Goal: Transaction & Acquisition: Purchase product/service

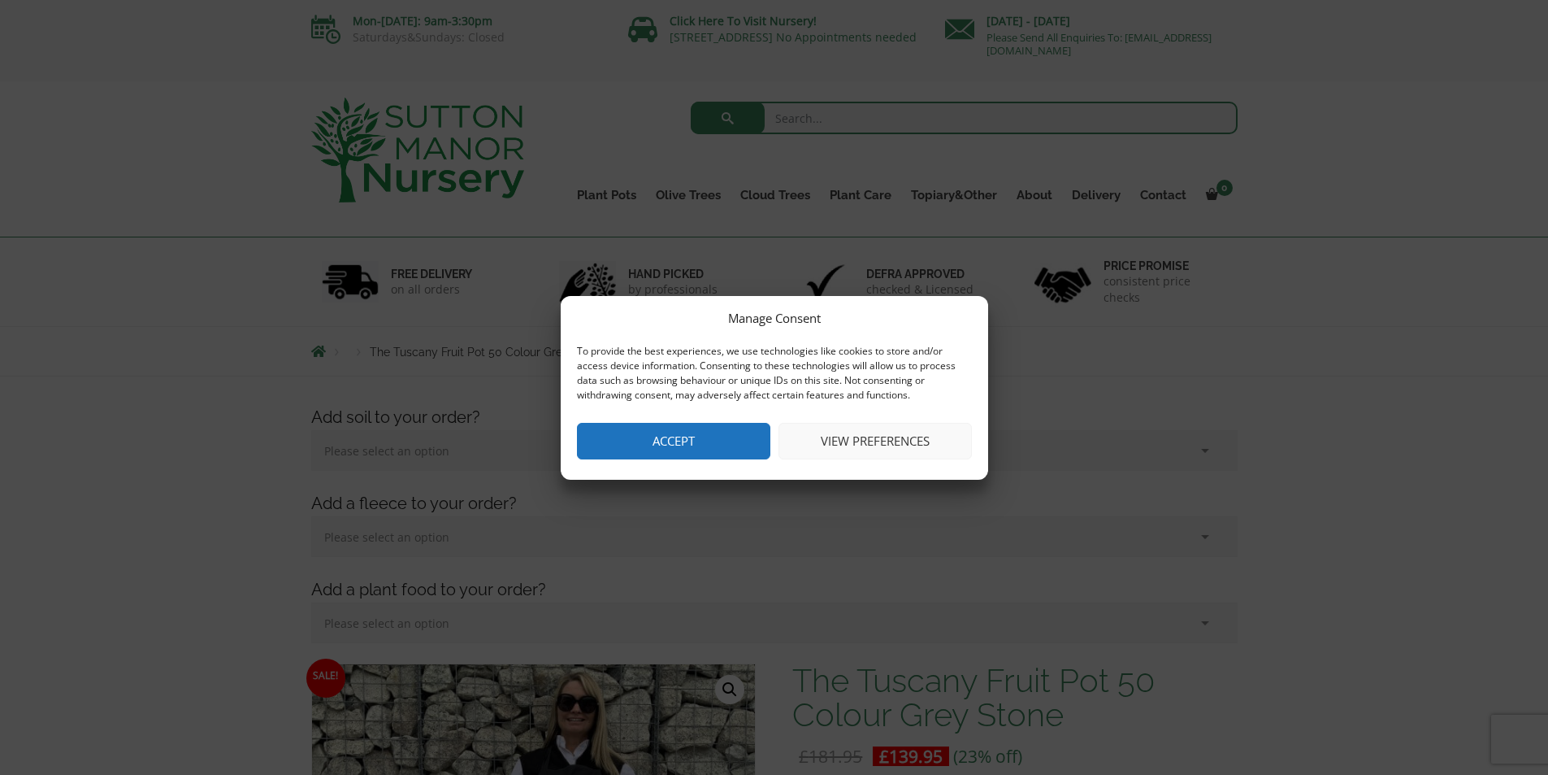
click at [690, 444] on button "Accept" at bounding box center [673, 441] width 193 height 37
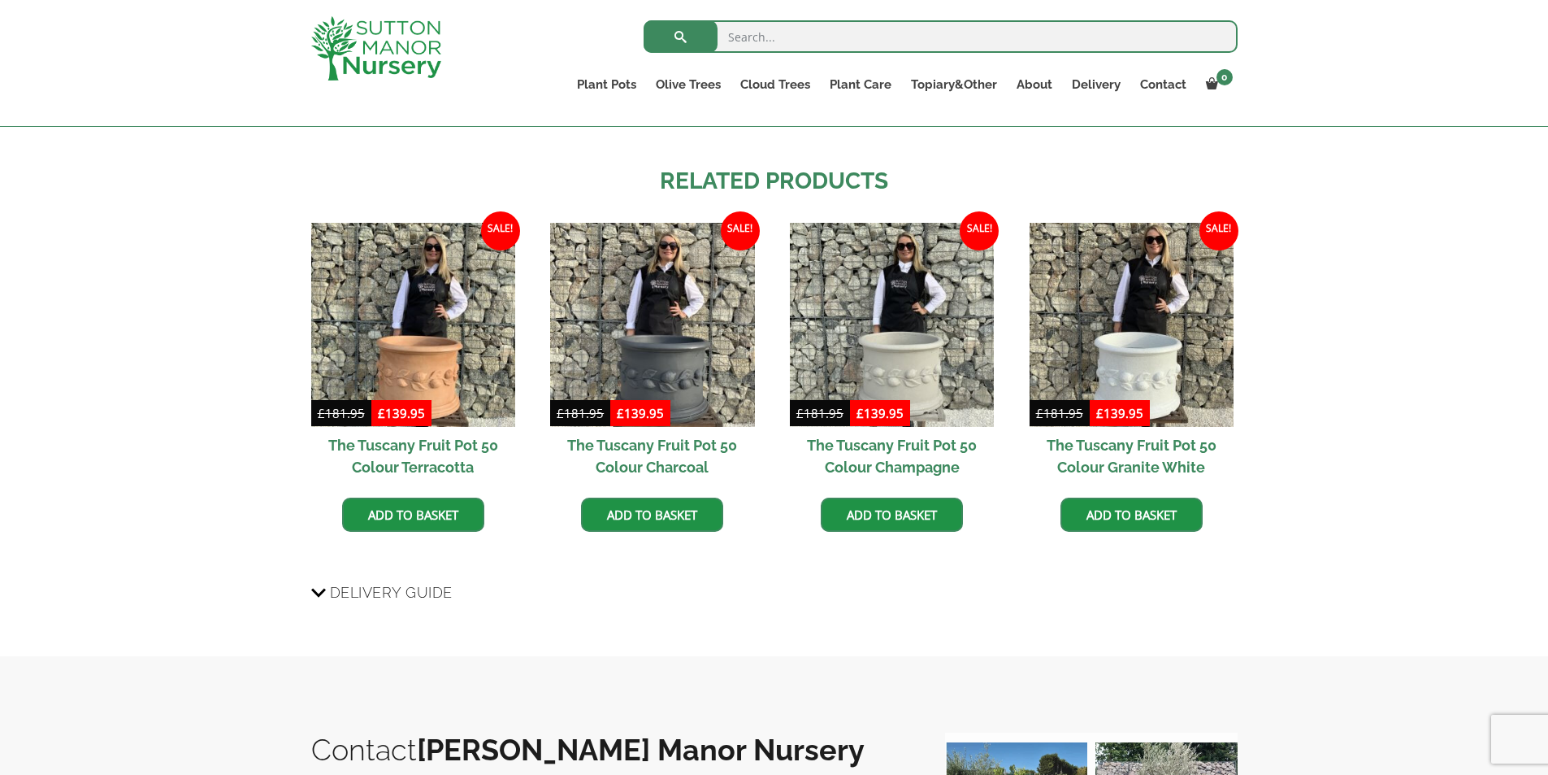
scroll to position [1300, 0]
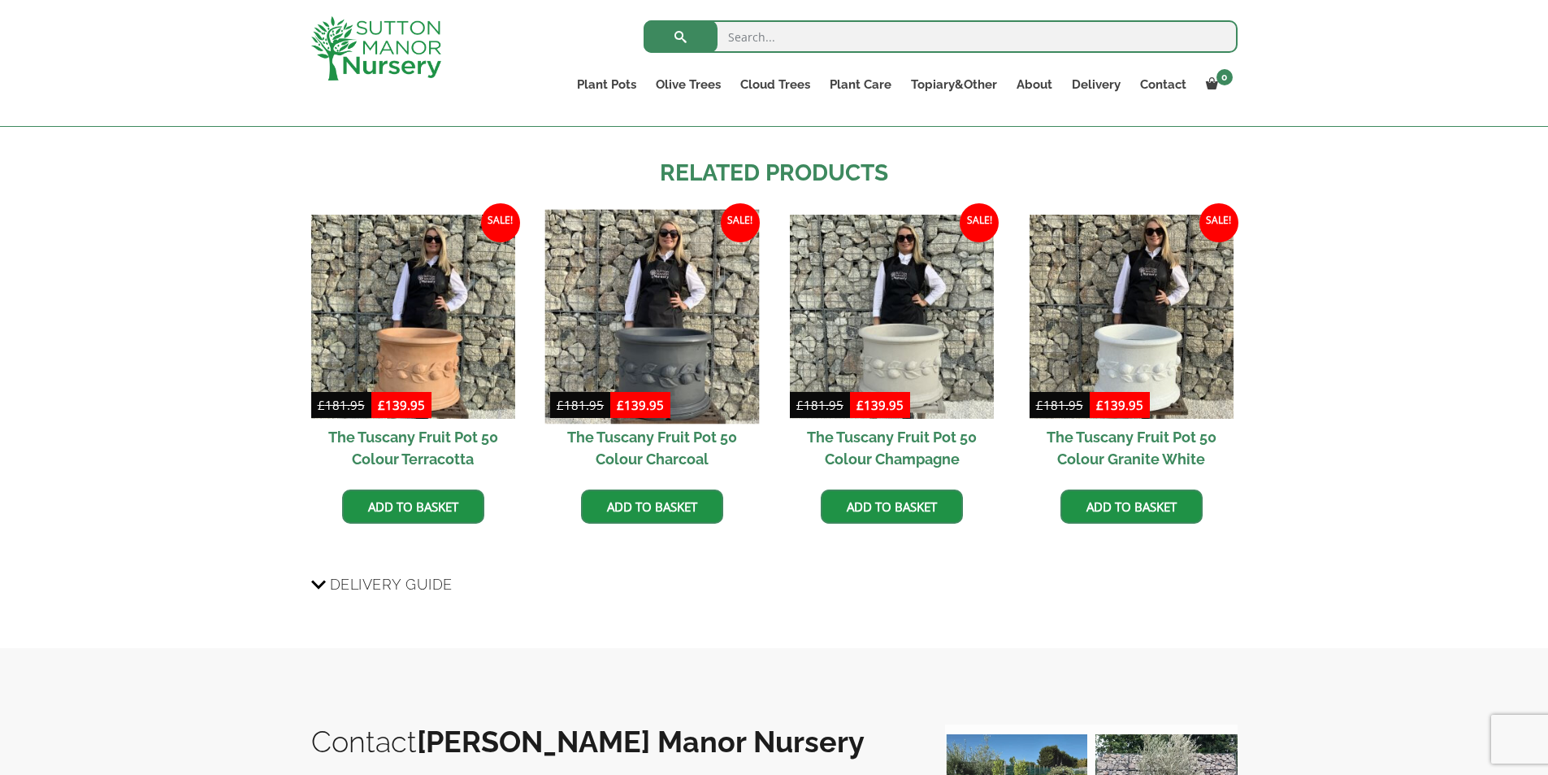
click at [632, 315] on img at bounding box center [652, 316] width 215 height 215
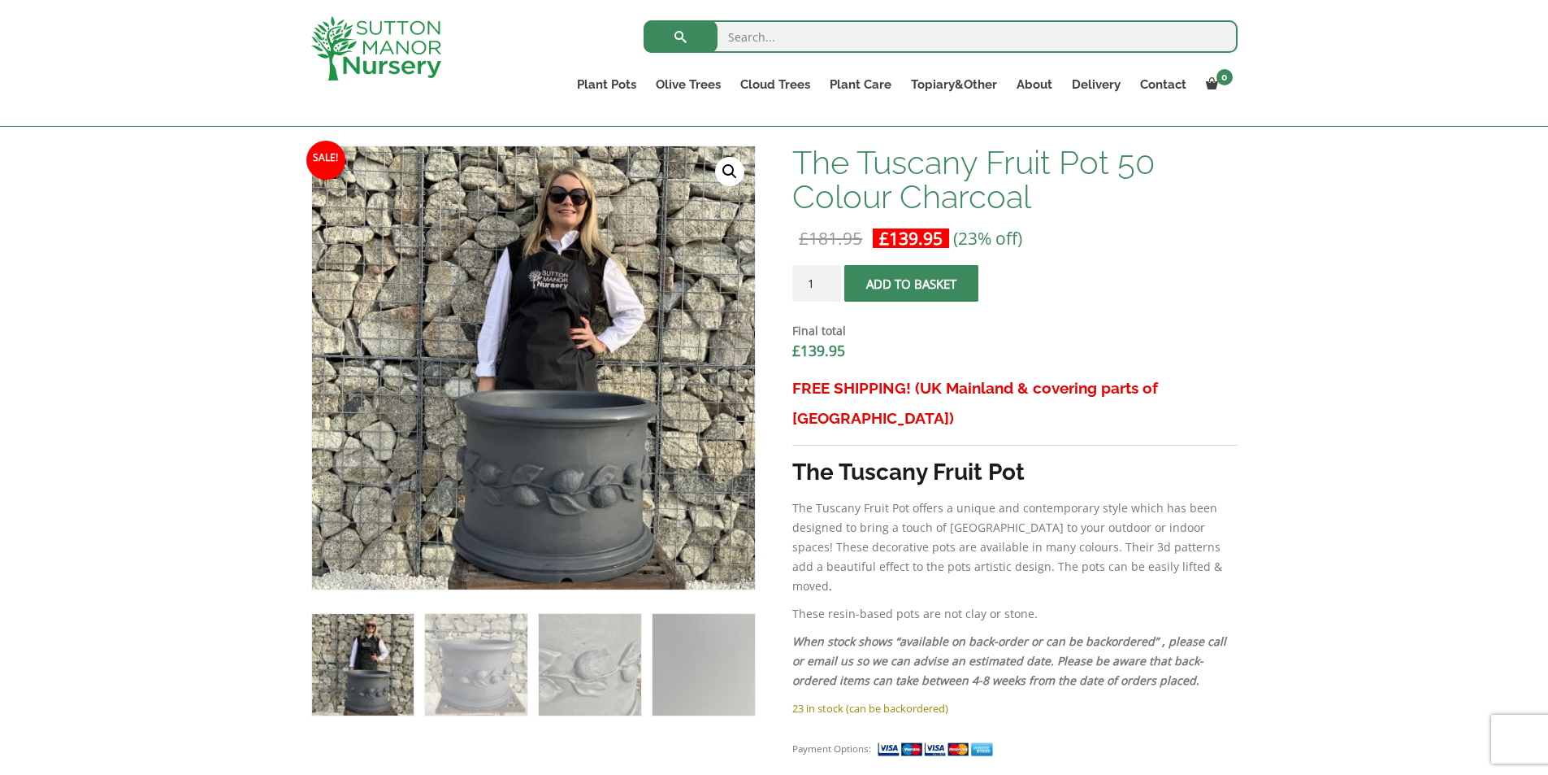
scroll to position [488, 0]
click at [488, 637] on img at bounding box center [476, 665] width 102 height 102
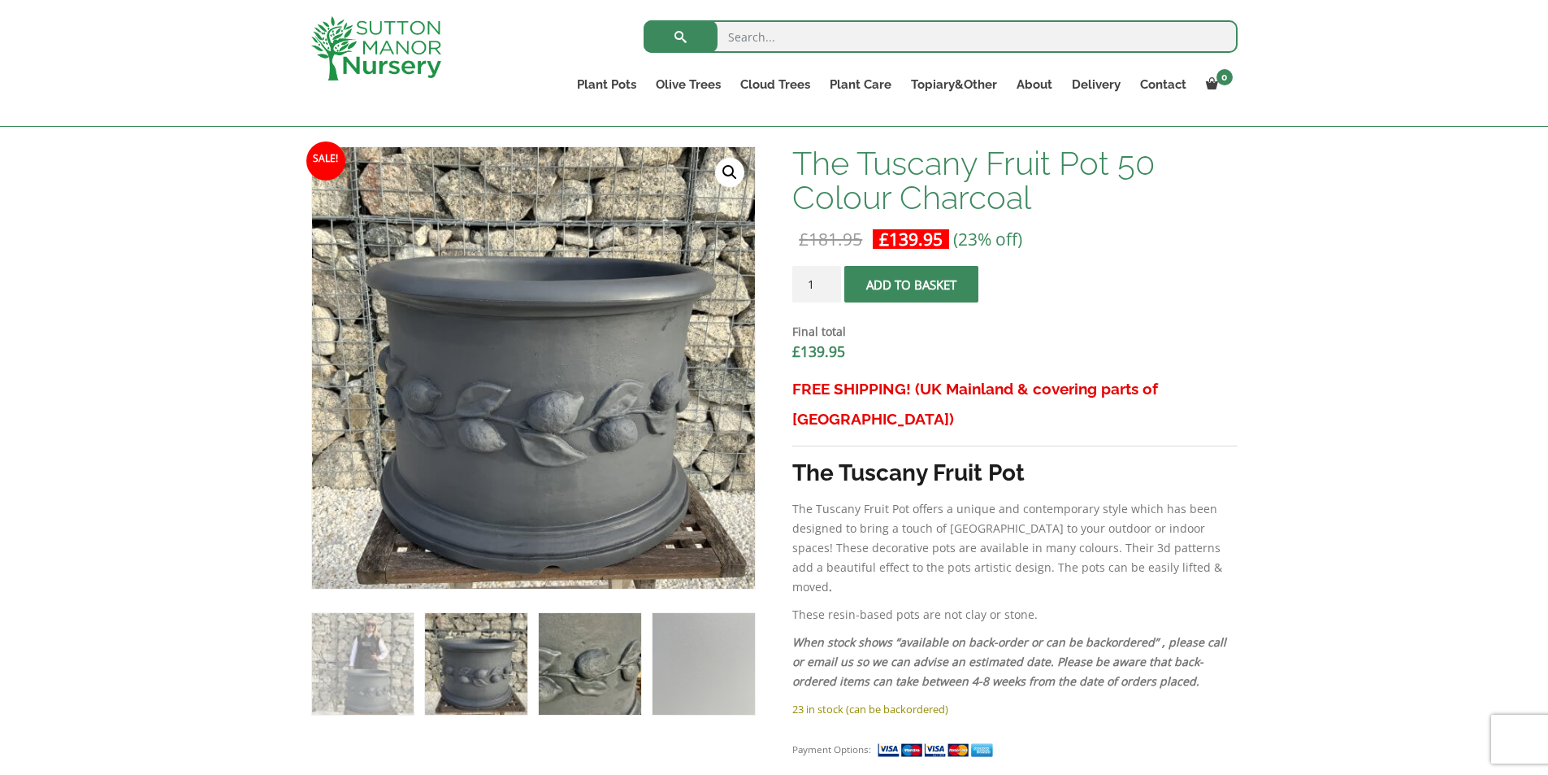
click at [591, 641] on img at bounding box center [590, 664] width 102 height 102
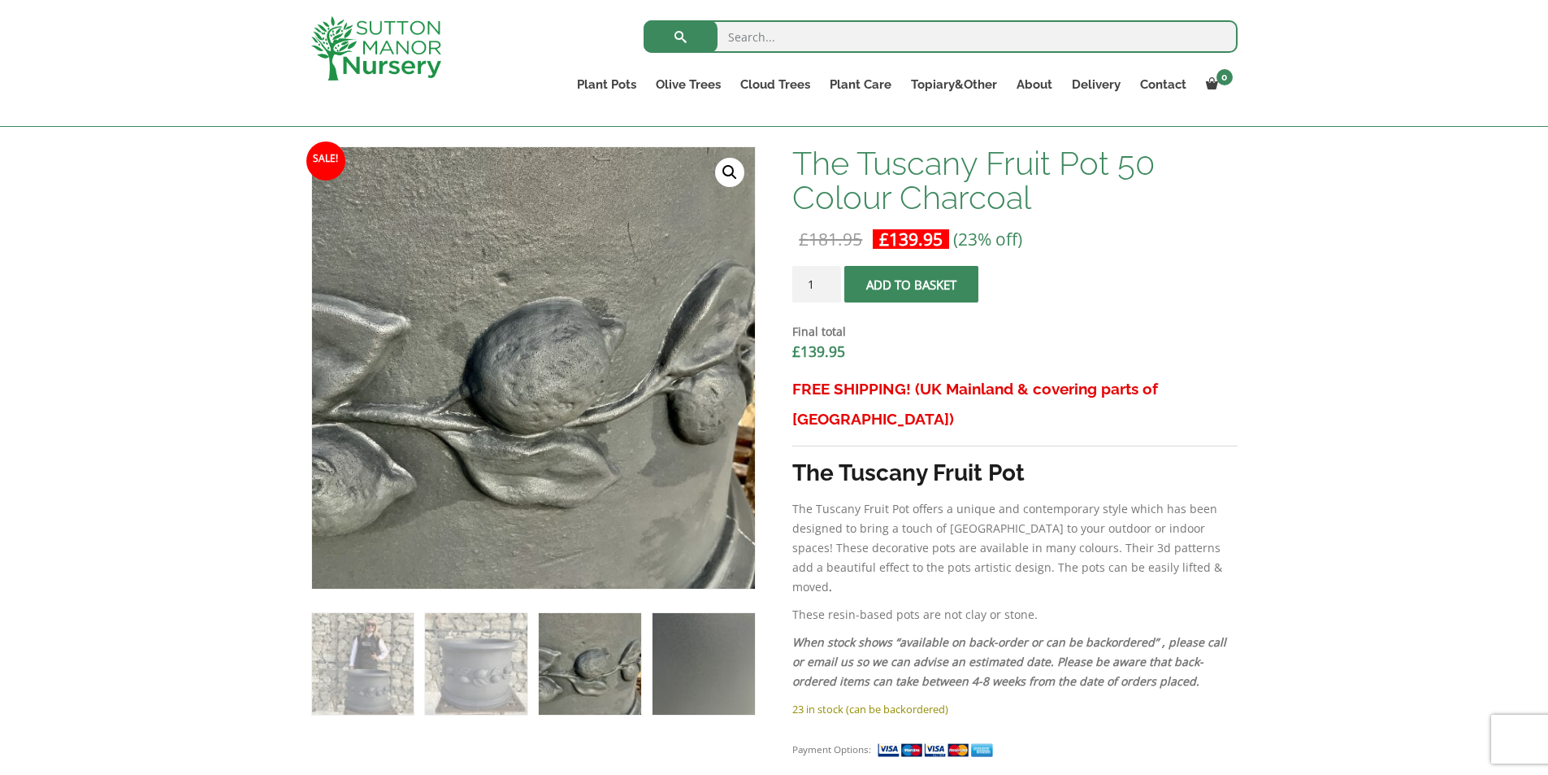
click at [688, 648] on img at bounding box center [704, 664] width 102 height 102
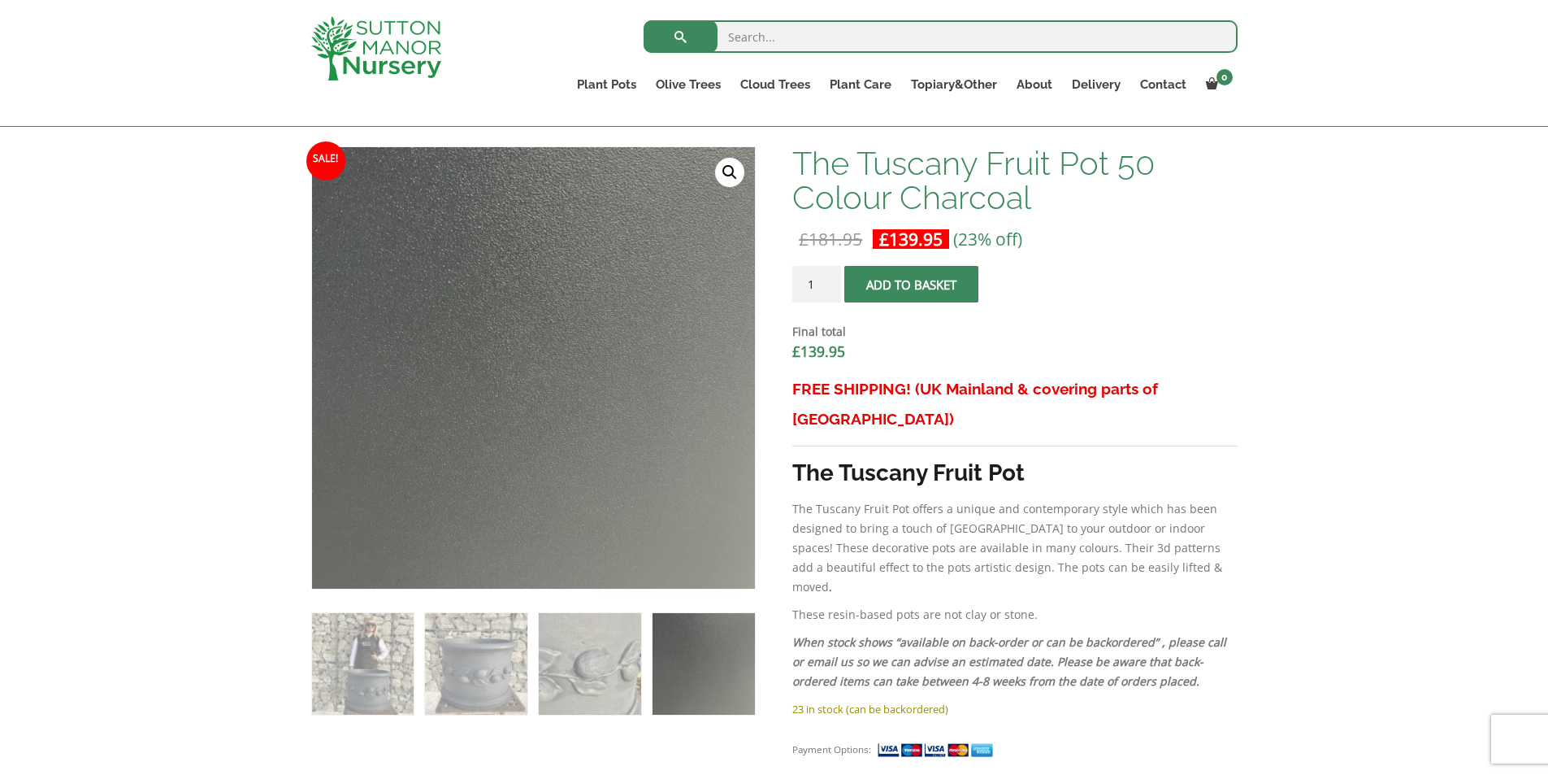
click at [688, 648] on img at bounding box center [704, 664] width 102 height 102
click at [591, 650] on img at bounding box center [590, 664] width 102 height 102
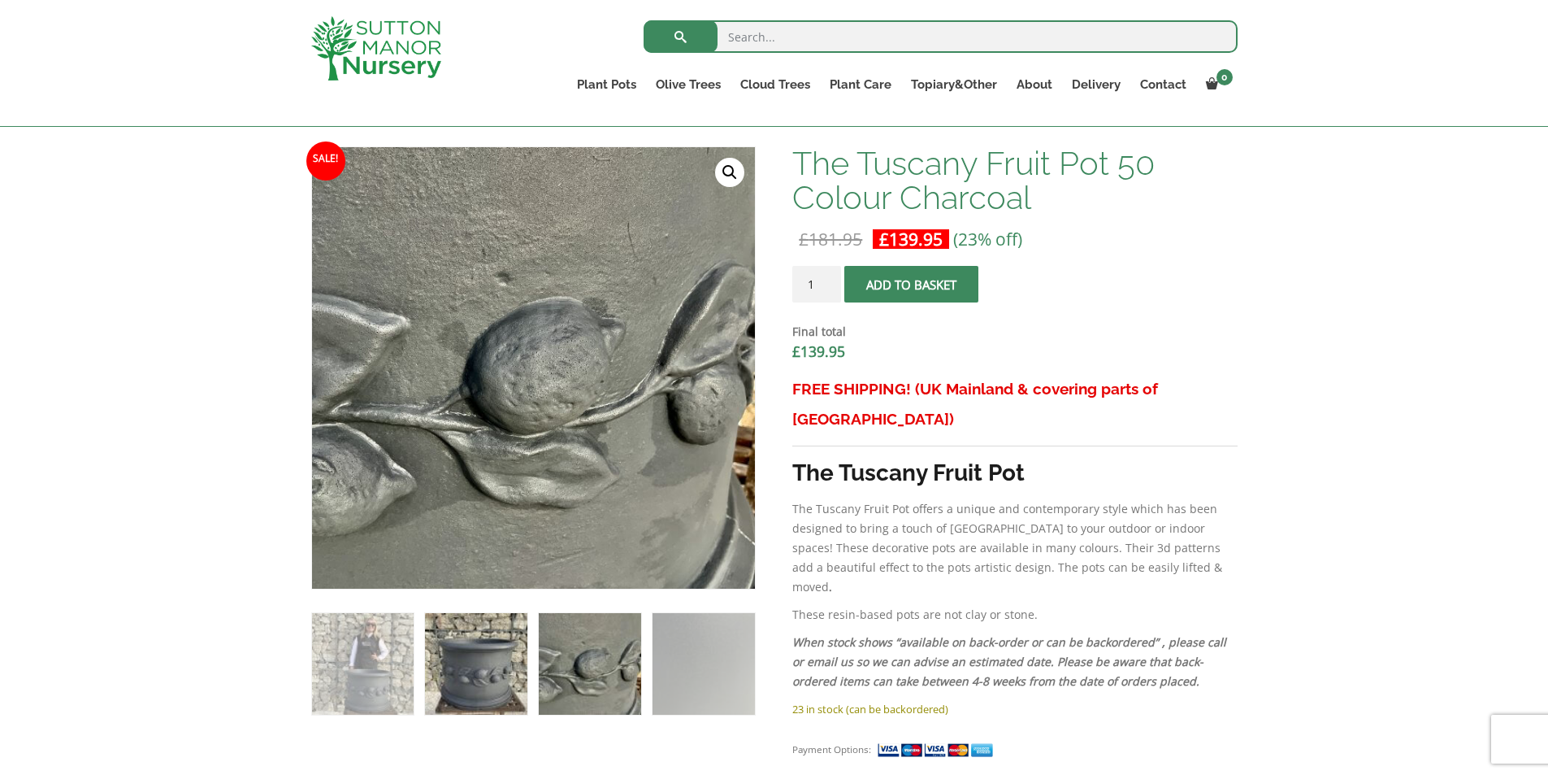
click at [459, 651] on img at bounding box center [476, 664] width 102 height 102
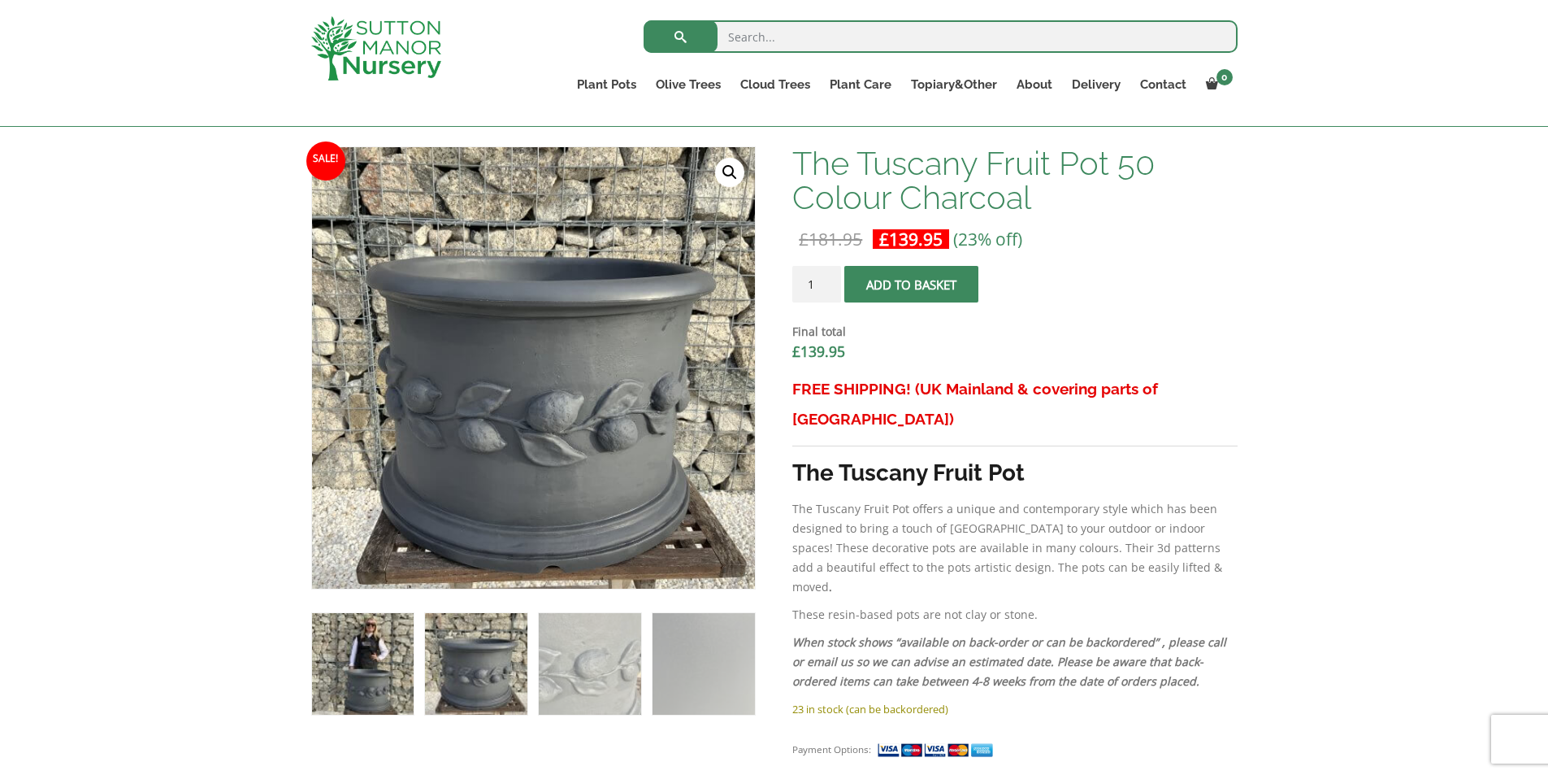
click at [393, 653] on img at bounding box center [363, 664] width 102 height 102
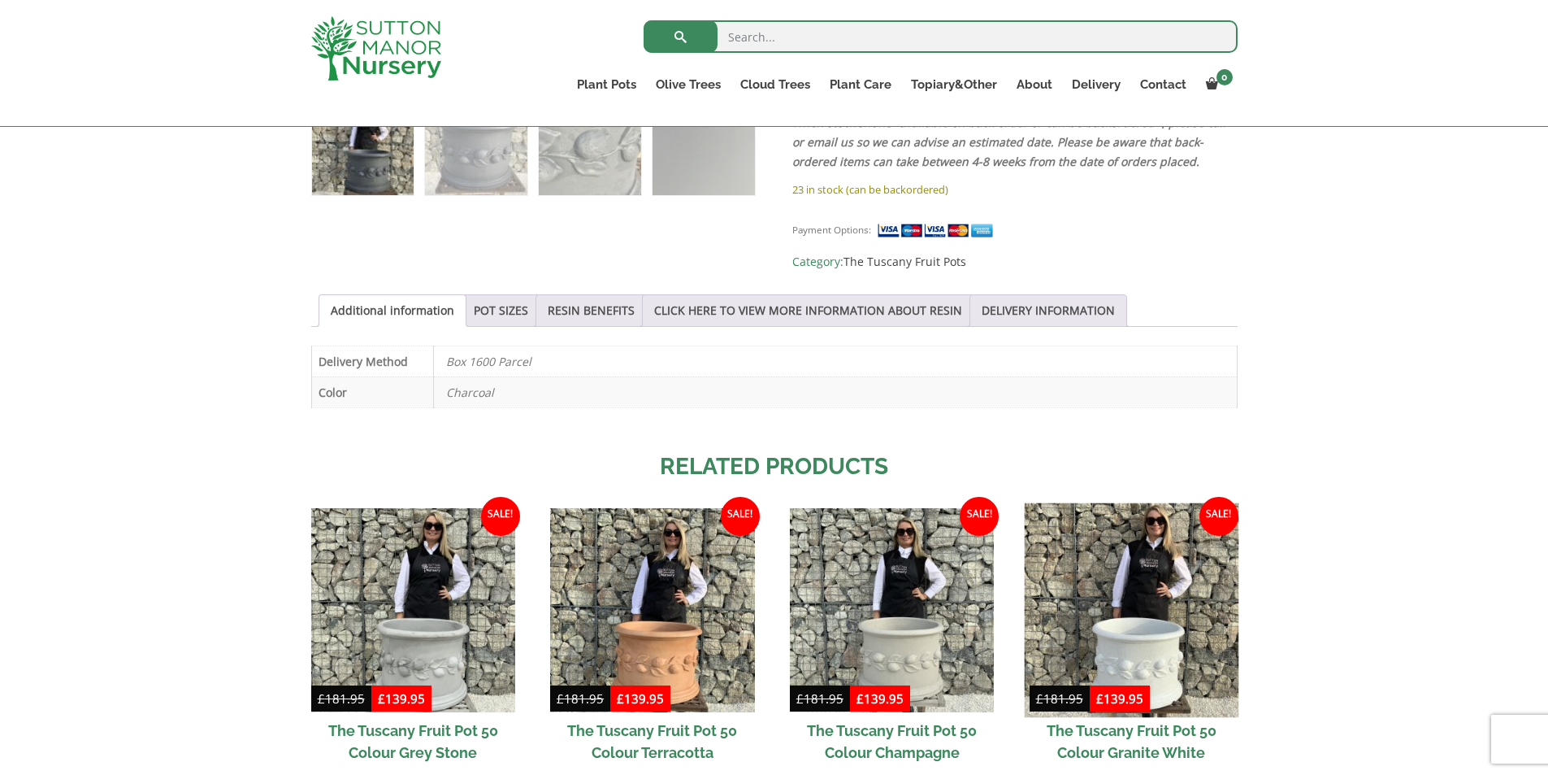
scroll to position [679, 0]
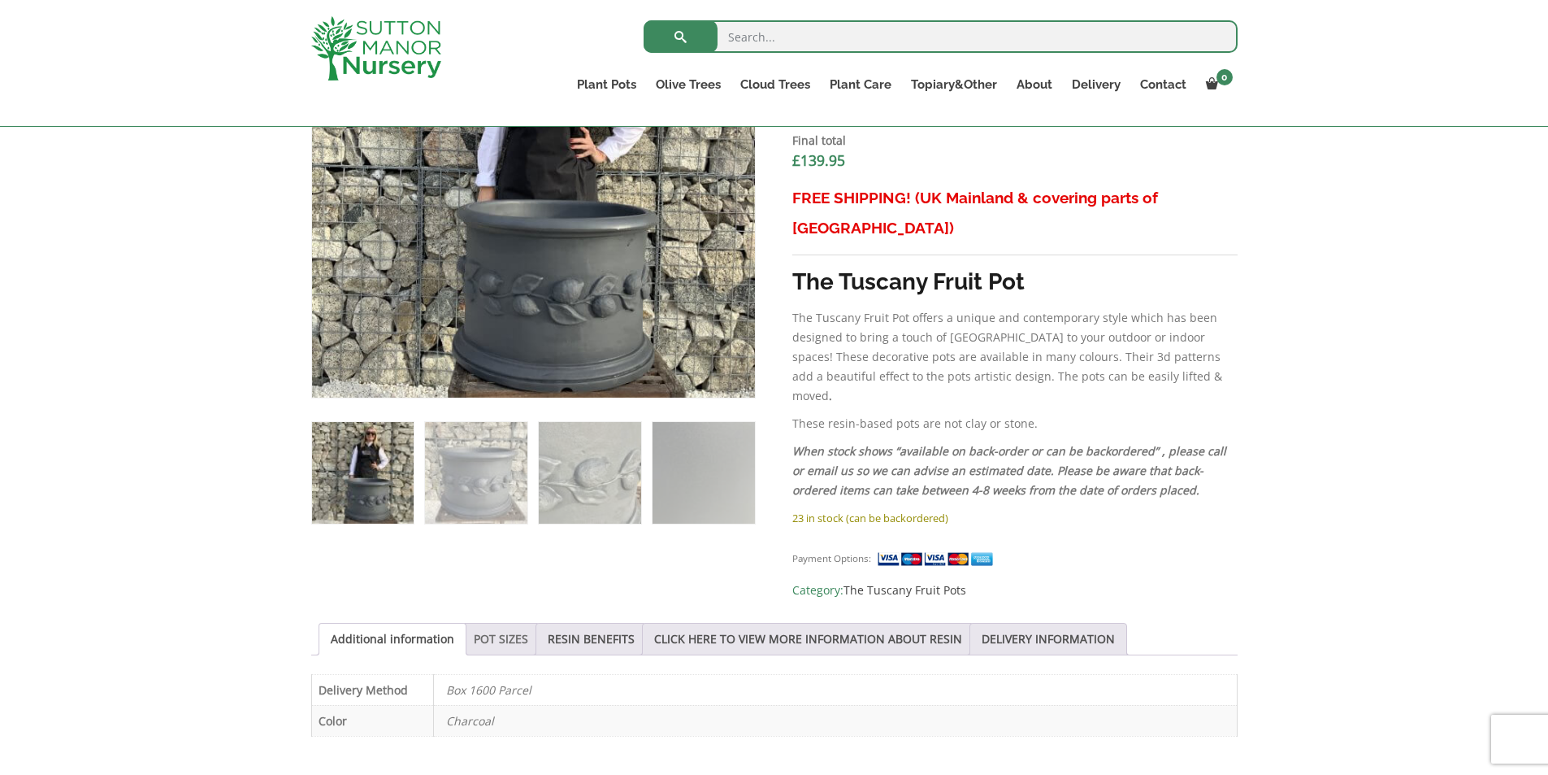
click at [488, 623] on link "POT SIZES" at bounding box center [501, 638] width 54 height 31
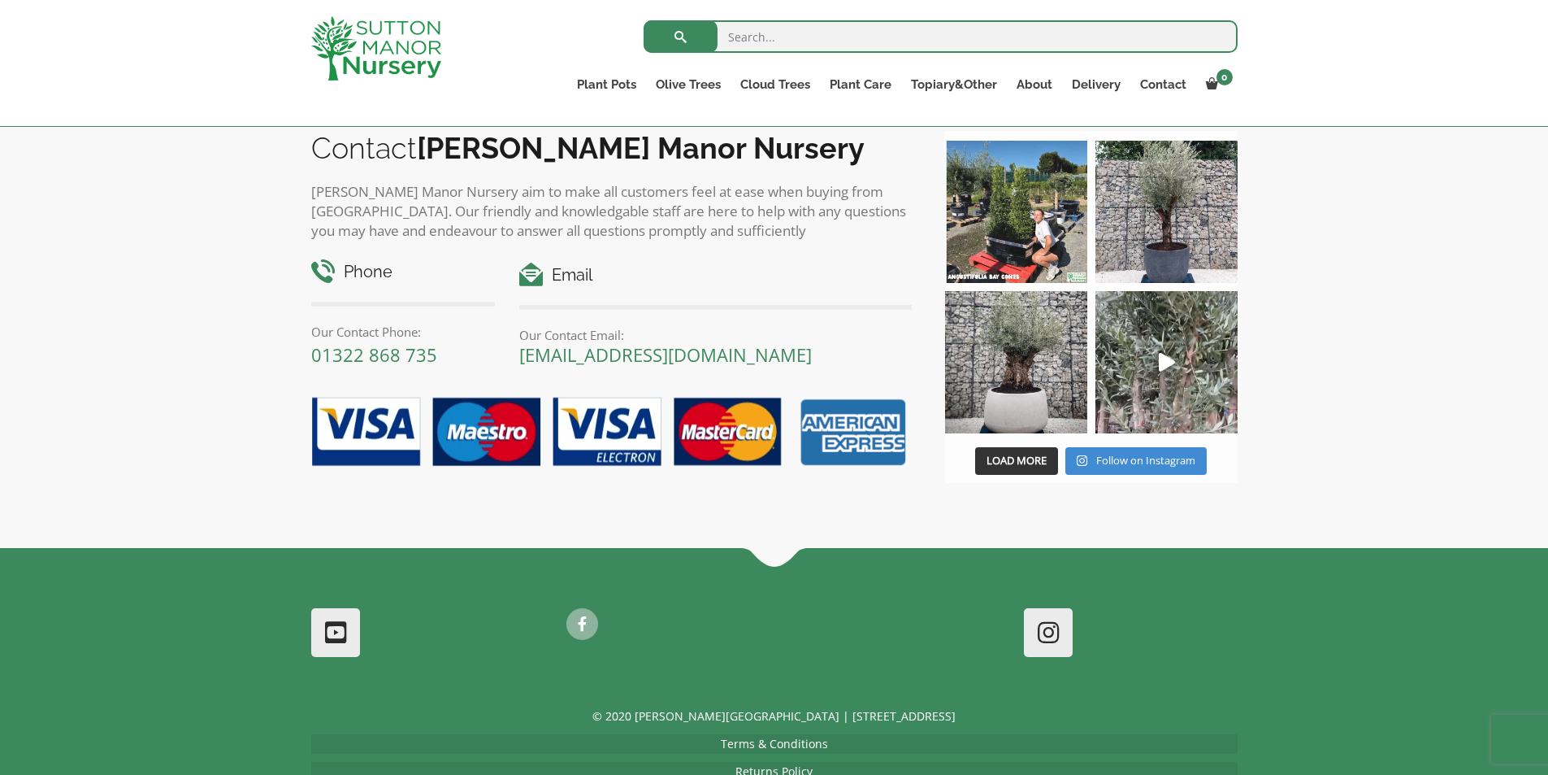
scroll to position [2323, 0]
